Goal: Find specific page/section: Find specific page/section

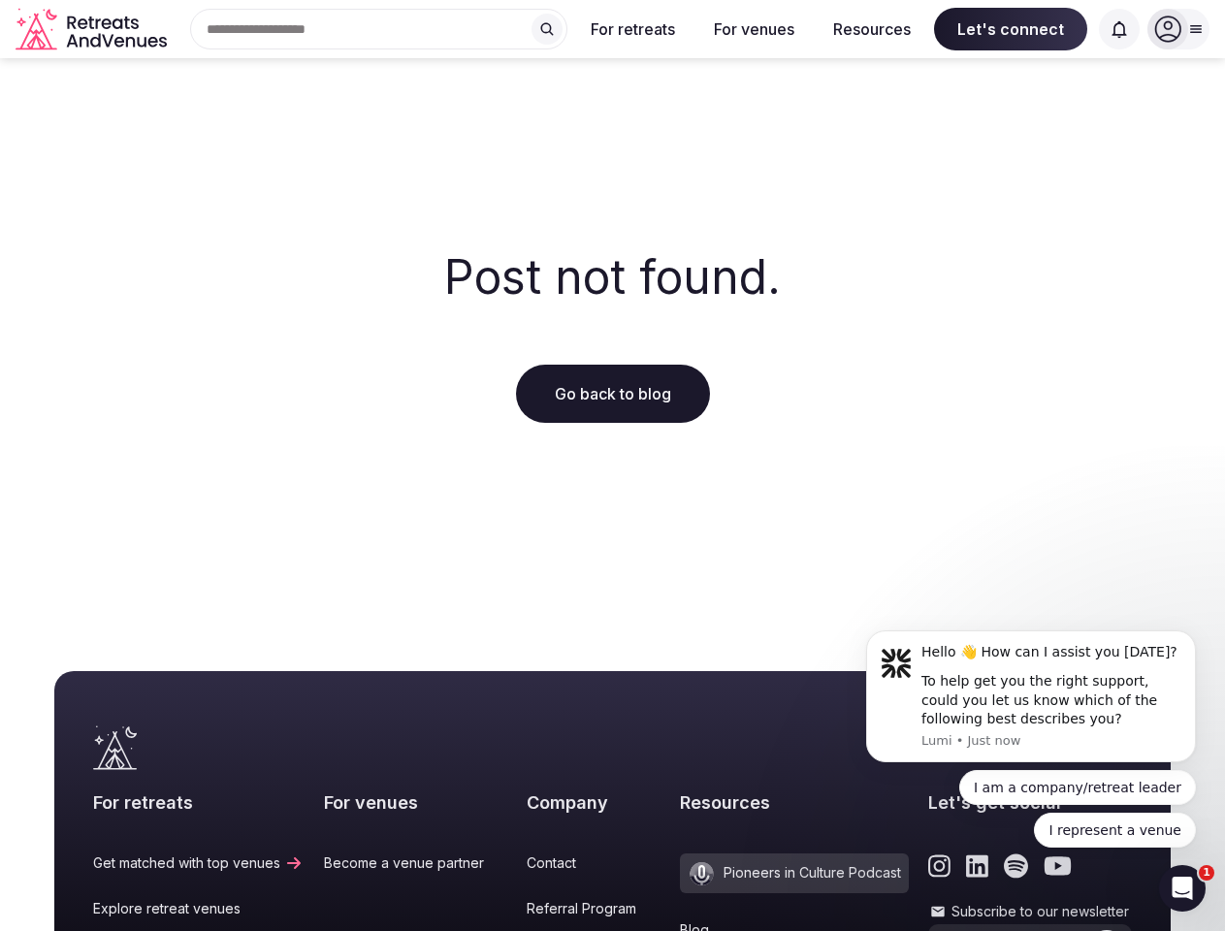
click at [612, 466] on div "Post not found. Go back to blog" at bounding box center [612, 337] width 1225 height 559
click at [379, 29] on div "Search Popular Destinations [GEOGRAPHIC_DATA], [GEOGRAPHIC_DATA] [GEOGRAPHIC_DA…" at bounding box center [371, 29] width 393 height 41
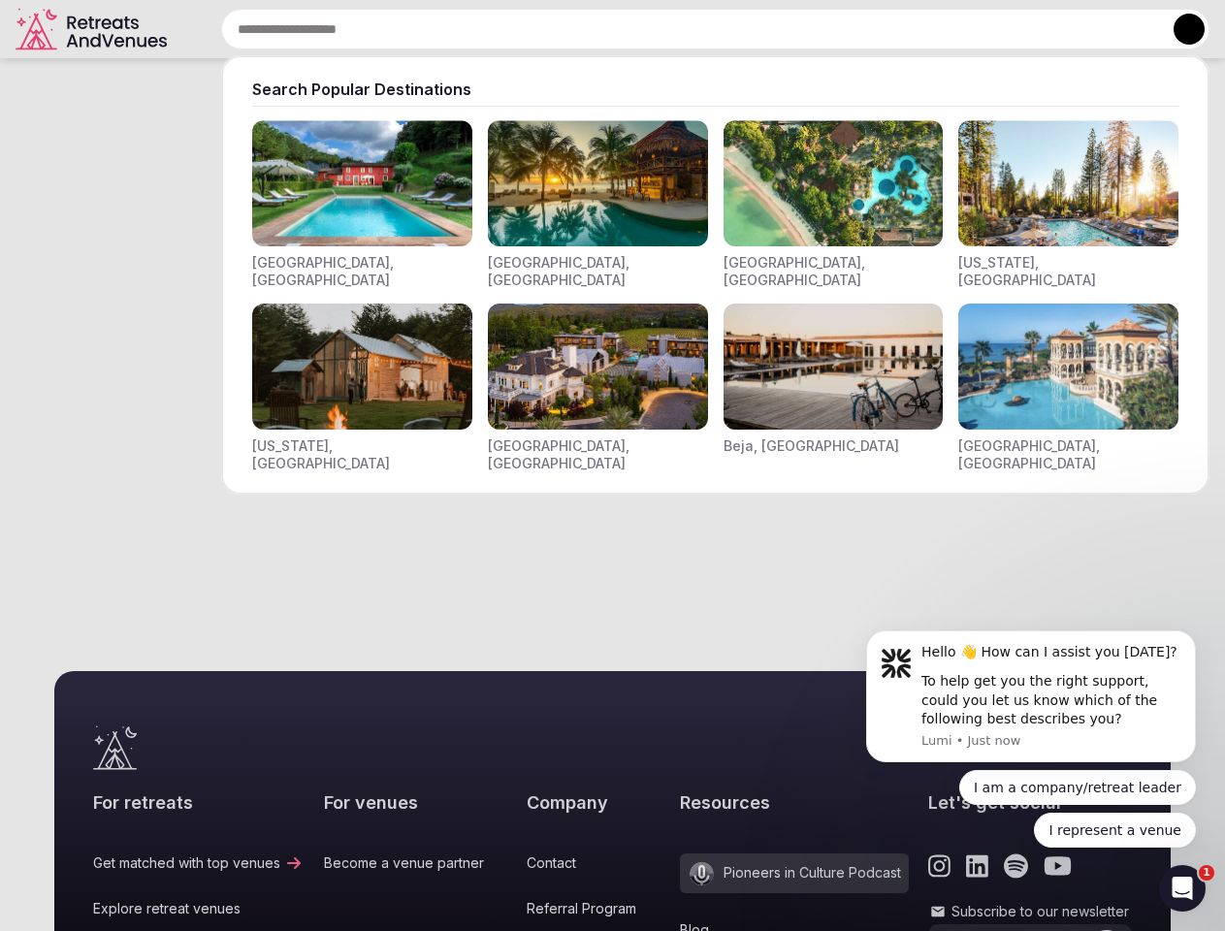
click at [547, 29] on input "text" at bounding box center [715, 29] width 988 height 41
click at [633, 29] on input "text" at bounding box center [715, 29] width 988 height 41
click at [754, 29] on input "text" at bounding box center [715, 29] width 988 height 41
click at [872, 29] on input "text" at bounding box center [715, 29] width 988 height 41
click at [1011, 29] on input "text" at bounding box center [715, 29] width 988 height 41
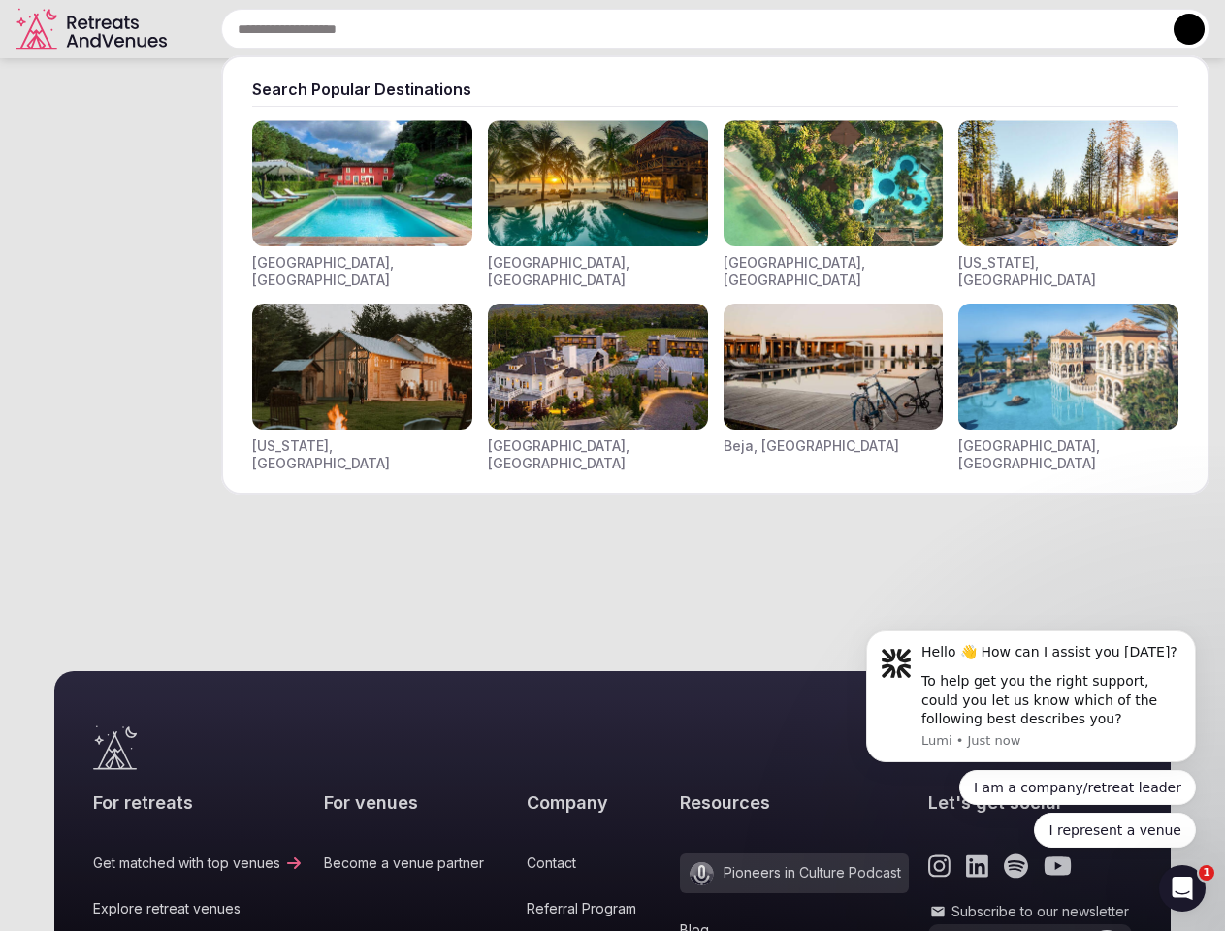
click at [1119, 29] on input "text" at bounding box center [715, 29] width 988 height 41
click at [1179, 29] on button at bounding box center [1189, 29] width 31 height 31
